Goal: Obtain resource: Obtain resource

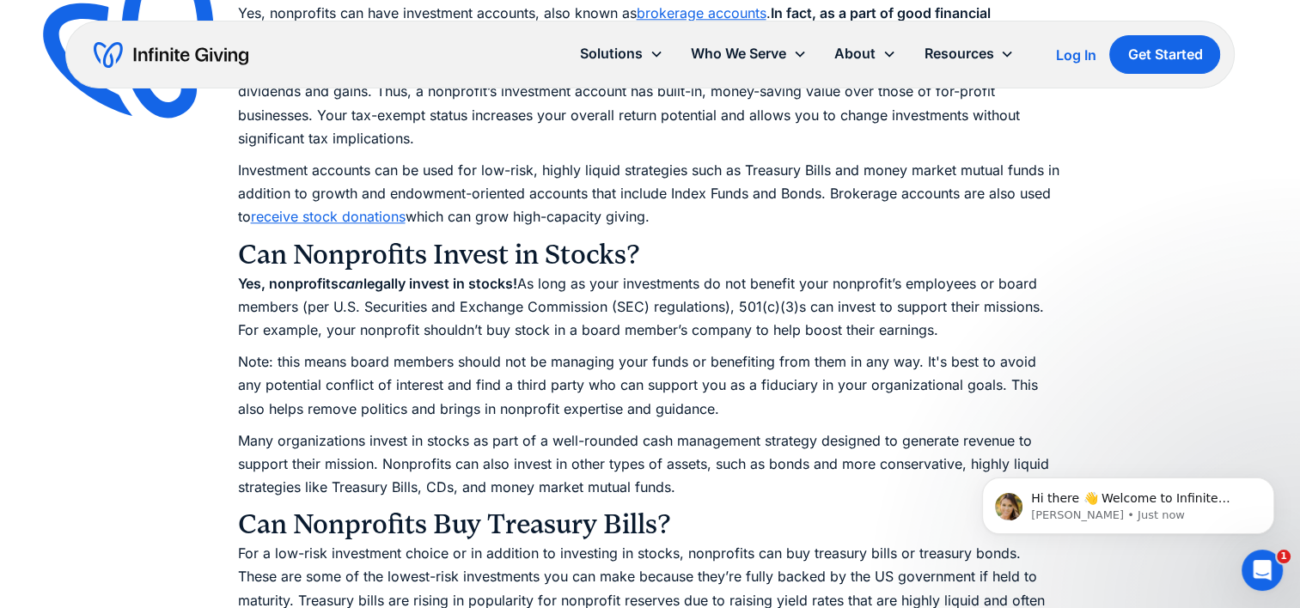
scroll to position [1758, 0]
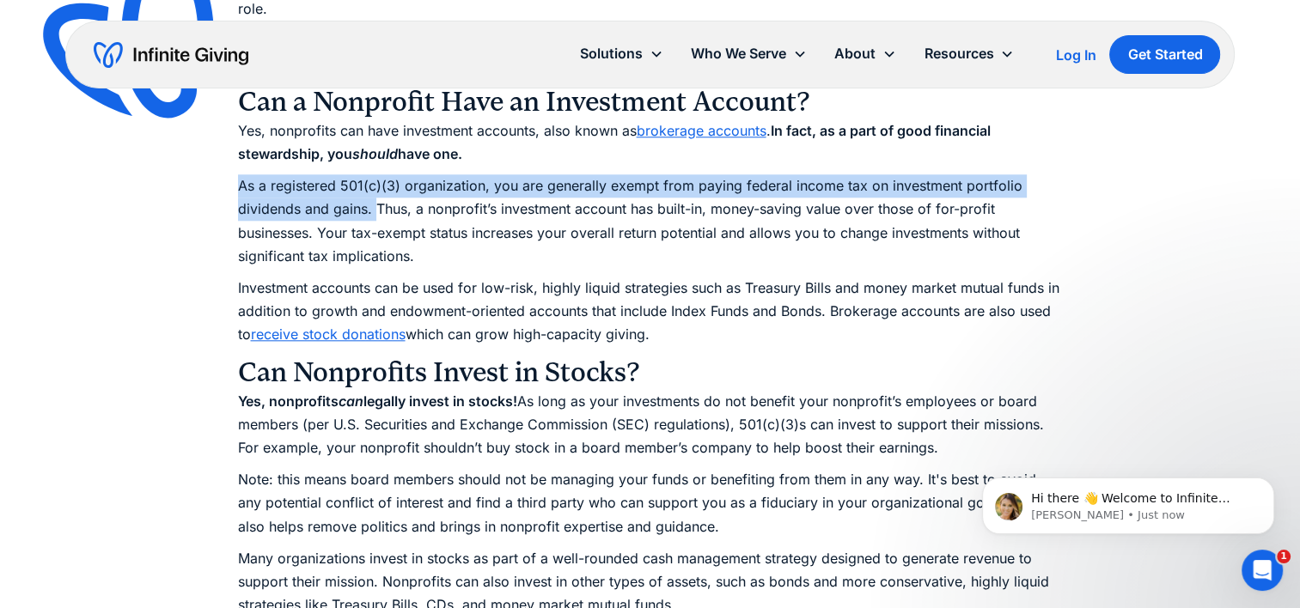
drag, startPoint x: 240, startPoint y: 187, endPoint x: 376, endPoint y: 214, distance: 139.2
click at [376, 214] on p "As a registered 501(c)(3) organization, you are generally exempt from paying fe…" at bounding box center [650, 221] width 825 height 94
copy p "As a registered 501(c)(3) organization, you are generally exempt from paying fe…"
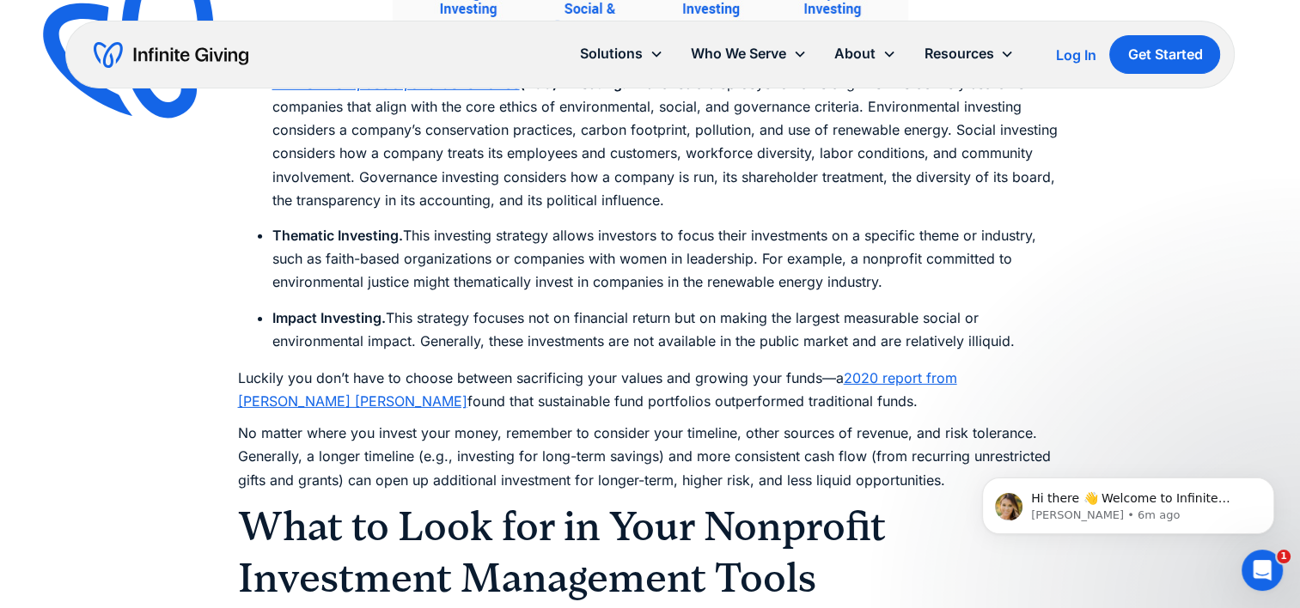
scroll to position [11998, 0]
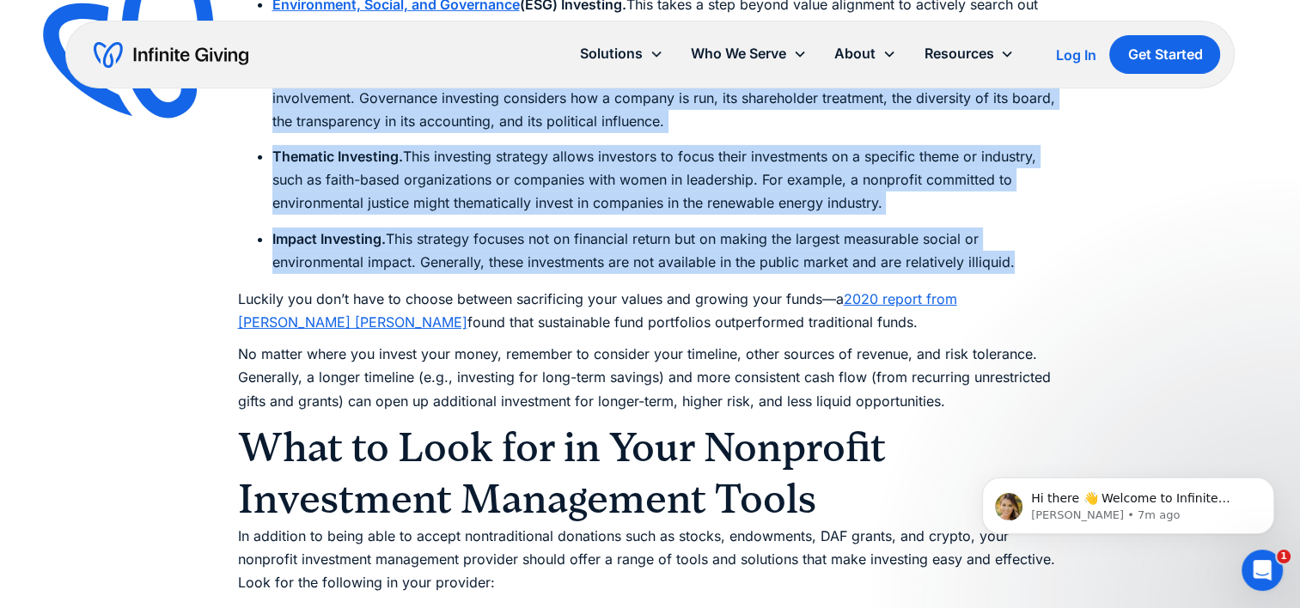
drag, startPoint x: 1024, startPoint y: 246, endPoint x: 261, endPoint y: 88, distance: 779.0
click at [261, 88] on ul "Environment, Social, and Governance (ESG) Investing. This takes a step beyond v…" at bounding box center [650, 133] width 825 height 281
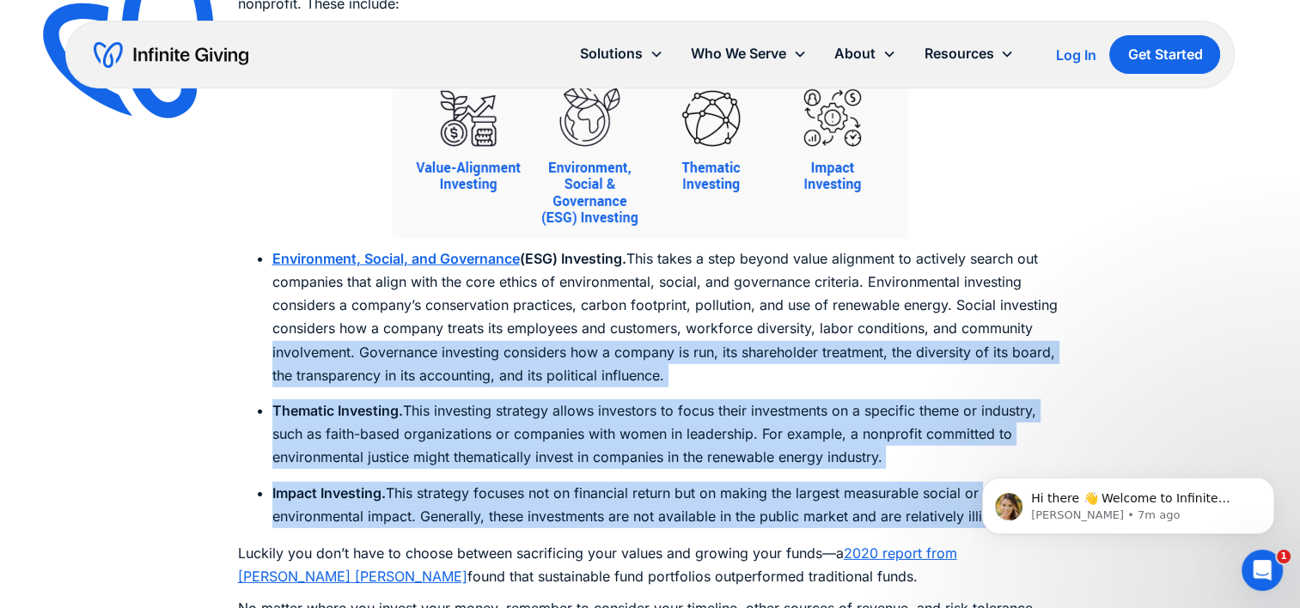
scroll to position [11705, 0]
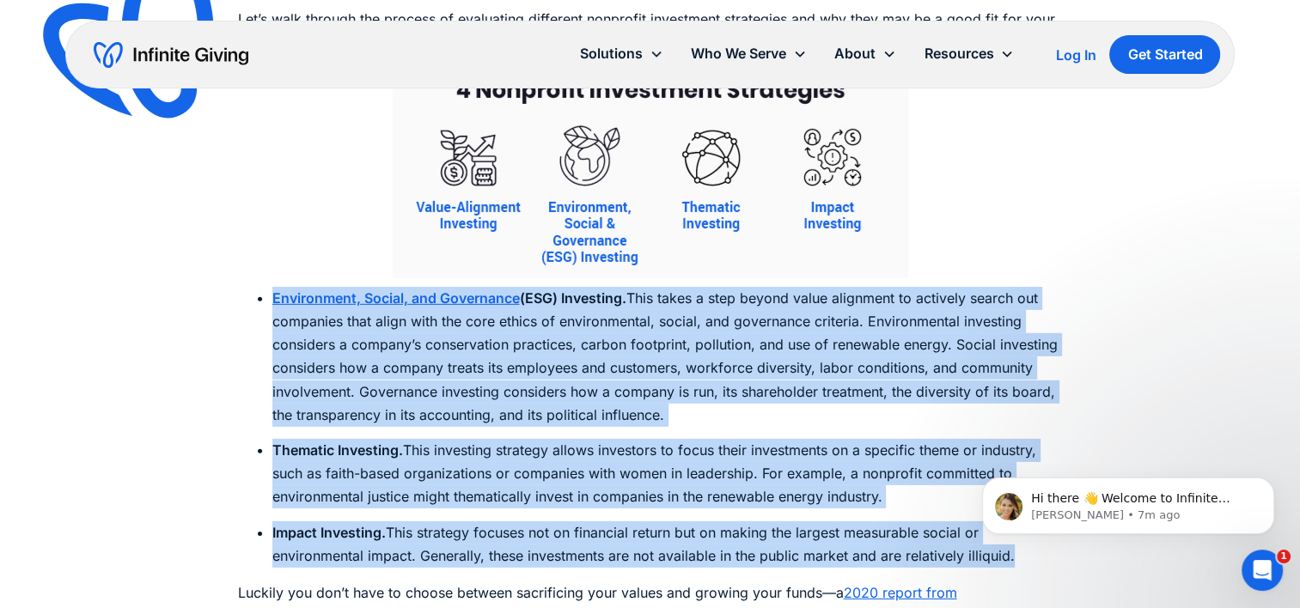
copy ul "Loremipsumd, Sitame, con Adipiscing (ELI) Seddoeius. Temp incid u labo etdolo m…"
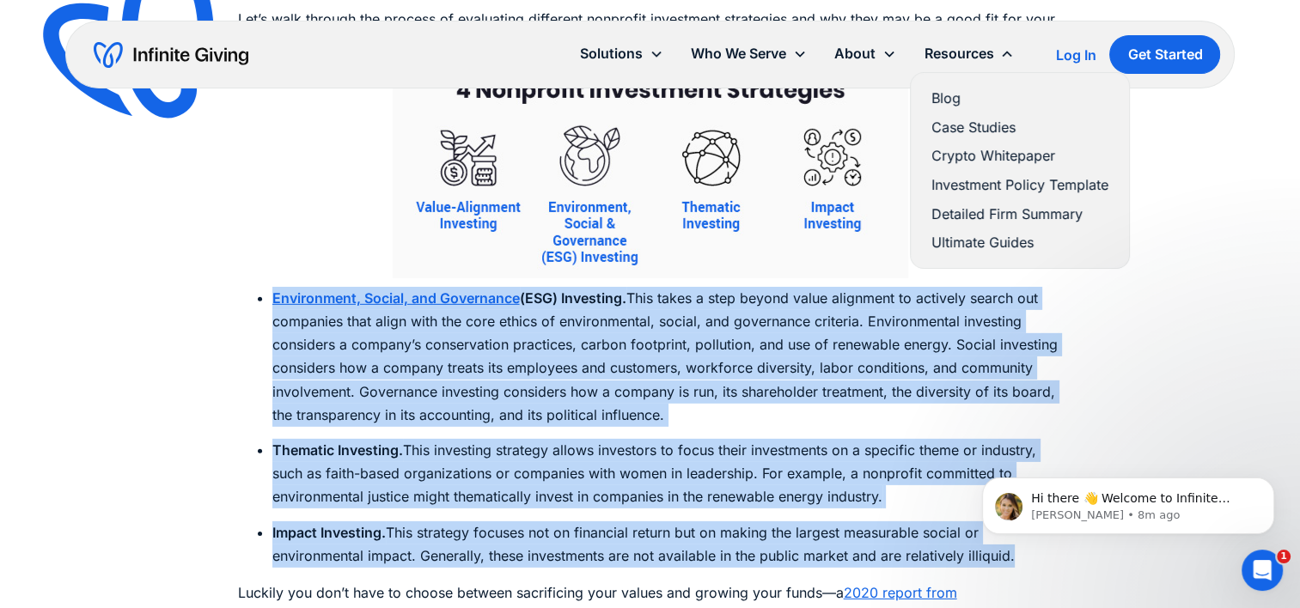
click at [962, 189] on link "Investment Policy Template" at bounding box center [1019, 185] width 177 height 23
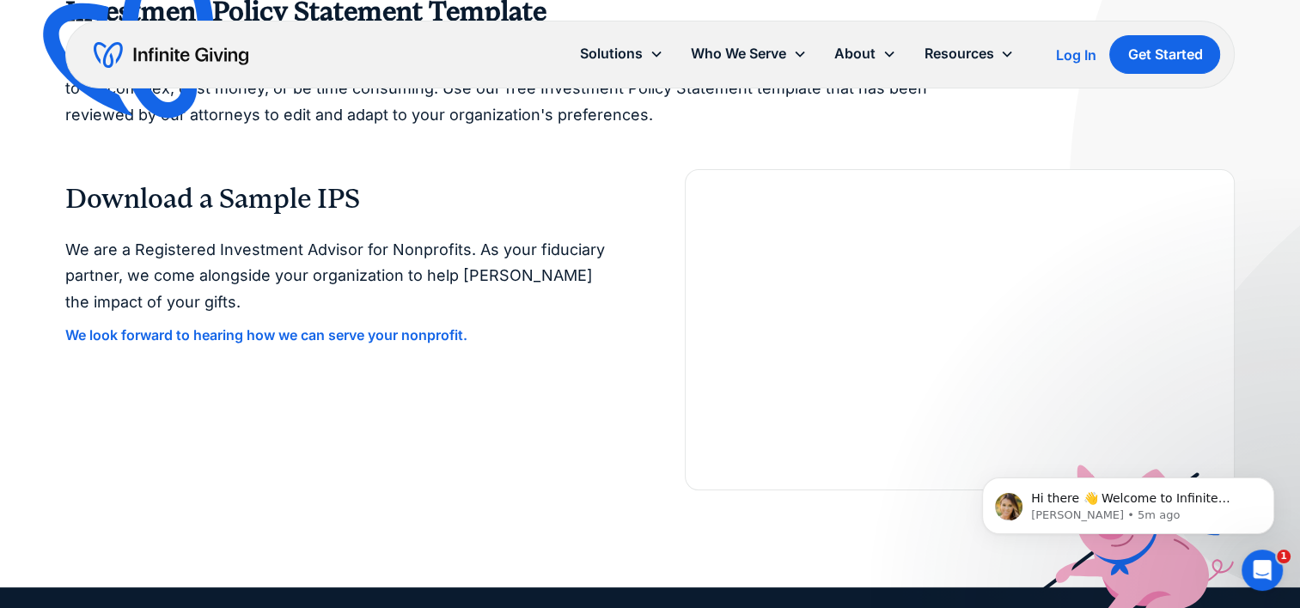
scroll to position [108, 0]
